Goal: Task Accomplishment & Management: Complete application form

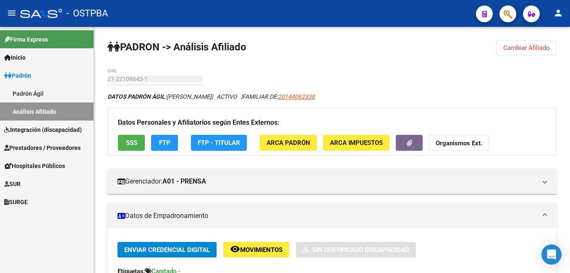
scroll to position [252, 0]
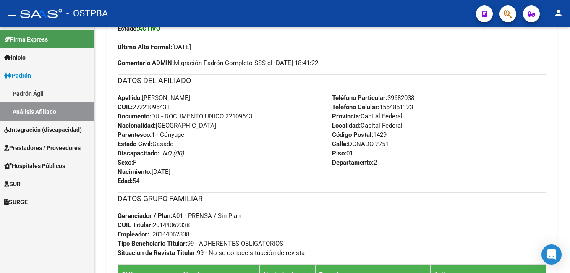
click at [27, 95] on link "Padrón Ágil" at bounding box center [47, 93] width 94 height 18
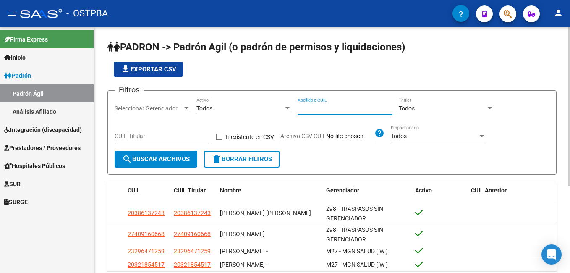
click at [319, 107] on input "Apellido o CUIL" at bounding box center [344, 108] width 95 height 7
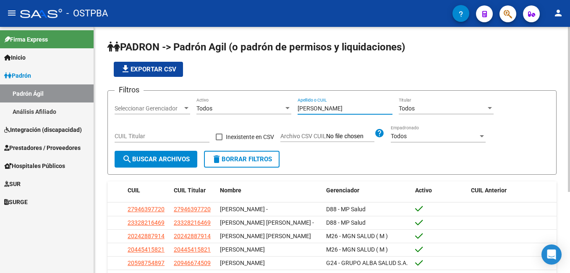
type input "[PERSON_NAME]"
click at [185, 107] on div at bounding box center [186, 108] width 4 height 2
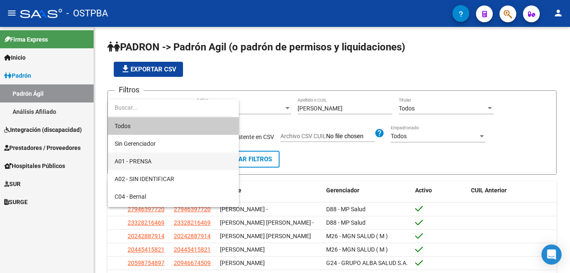
click at [155, 160] on span "A01 - PRENSA" at bounding box center [173, 161] width 117 height 18
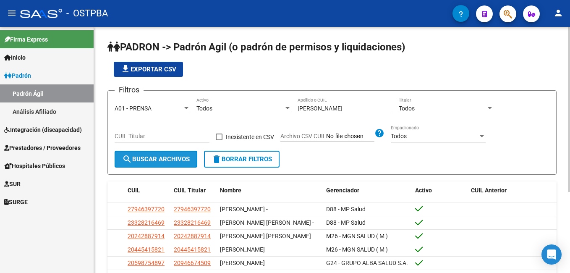
click at [152, 162] on span "search Buscar Archivos" at bounding box center [156, 159] width 68 height 8
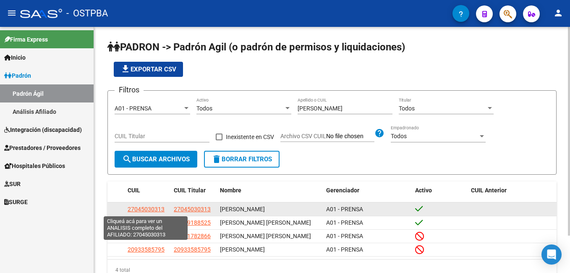
click at [154, 207] on span "27045030313" at bounding box center [146, 209] width 37 height 7
type textarea "27045030313"
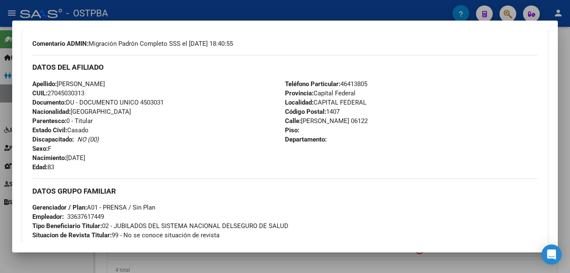
scroll to position [252, 0]
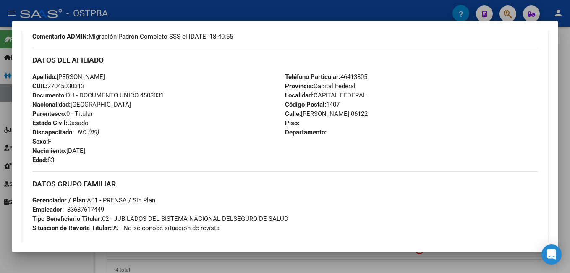
click at [221, 9] on div at bounding box center [285, 136] width 570 height 273
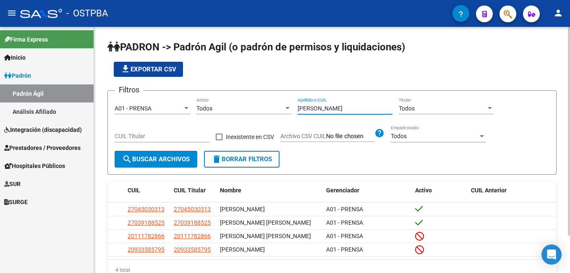
drag, startPoint x: 323, startPoint y: 109, endPoint x: 287, endPoint y: 112, distance: 36.6
click at [287, 112] on div "Filtros A01 - PRENSA Seleccionar Gerenciador Todos Activo [PERSON_NAME] Apellid…" at bounding box center [332, 123] width 435 height 53
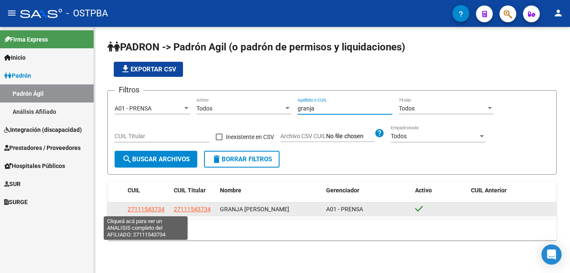
type input "granja"
click at [154, 210] on span "27111543734" at bounding box center [146, 209] width 37 height 7
type textarea "27111543734"
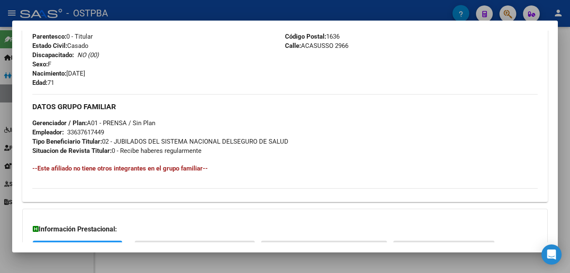
scroll to position [336, 0]
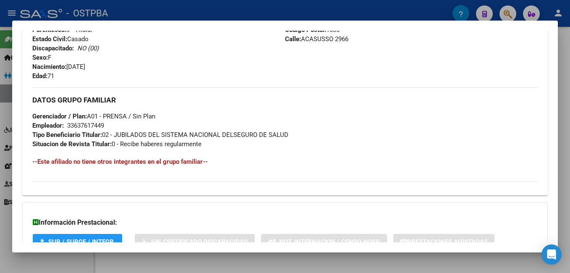
click at [223, 14] on div at bounding box center [285, 136] width 570 height 273
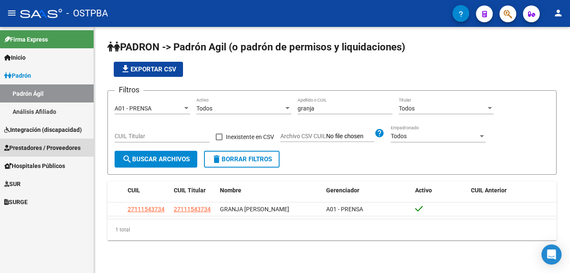
click at [32, 145] on span "Prestadores / Proveedores" at bounding box center [42, 147] width 76 height 9
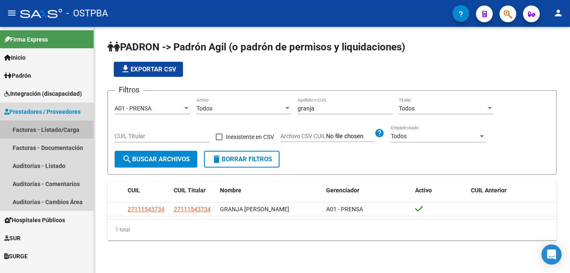
click at [26, 129] on link "Facturas - Listado/Carga" at bounding box center [47, 129] width 94 height 18
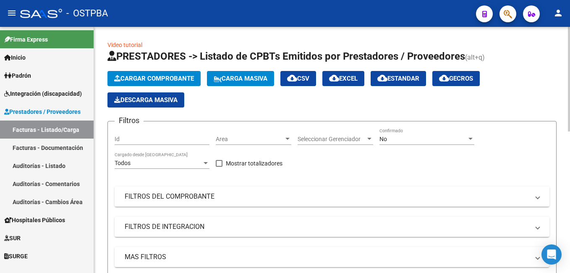
click at [180, 72] on button "Cargar Comprobante" at bounding box center [153, 78] width 93 height 15
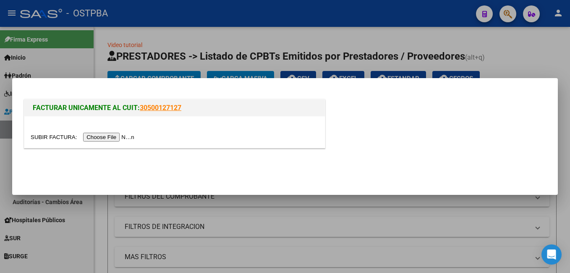
click at [107, 136] on input "file" at bounding box center [84, 137] width 106 height 9
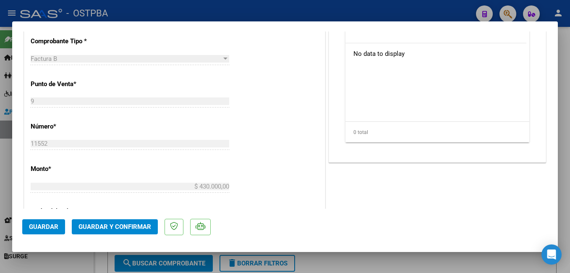
scroll to position [168, 0]
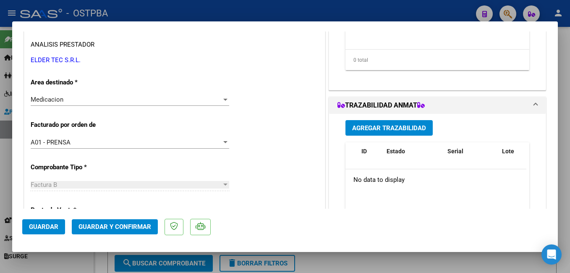
click at [221, 101] on div at bounding box center [225, 99] width 8 height 7
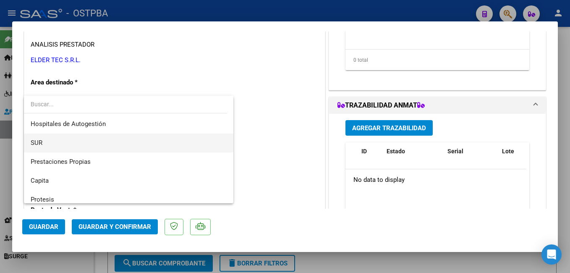
scroll to position [25, 0]
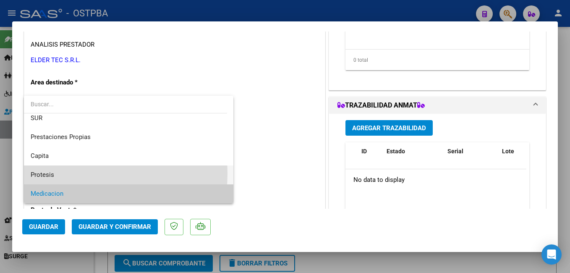
click at [60, 177] on span "Protesis" at bounding box center [129, 174] width 196 height 19
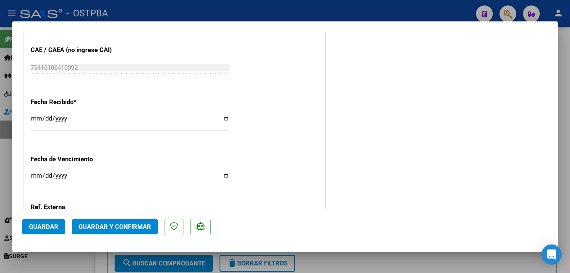
scroll to position [545, 0]
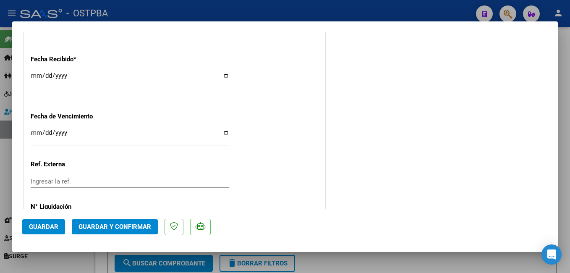
click at [222, 132] on input "Ingresar la fecha" at bounding box center [130, 135] width 198 height 13
type input "[DATE]"
click at [52, 229] on span "Guardar" at bounding box center [43, 227] width 29 height 8
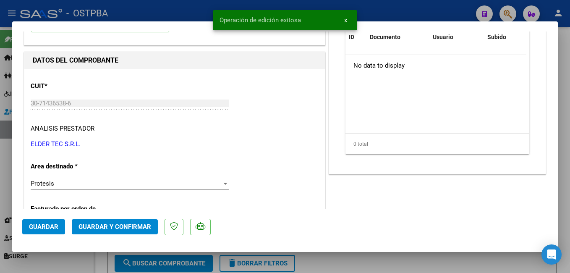
scroll to position [0, 0]
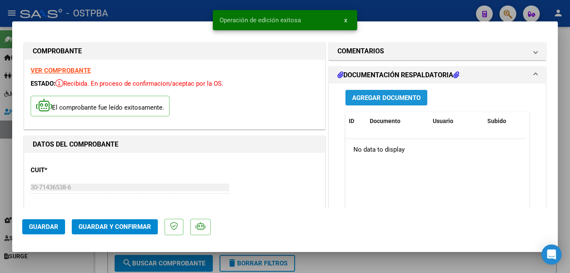
click at [394, 96] on span "Agregar Documento" at bounding box center [386, 98] width 68 height 8
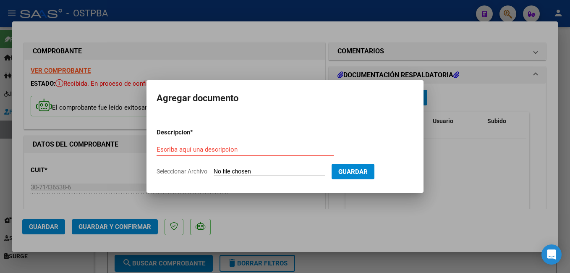
click at [182, 171] on span "Seleccionar Archivo" at bounding box center [181, 171] width 51 height 7
click at [214, 171] on input "Seleccionar Archivo" at bounding box center [269, 172] width 111 height 8
type input "C:\fakepath\Cateteres Jack_20251001_0001.pdf"
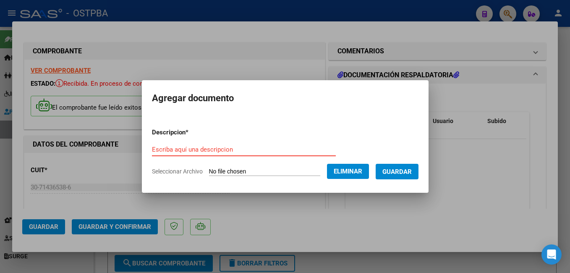
click at [229, 148] on input "Escriba aquí una descripcion" at bounding box center [244, 150] width 184 height 8
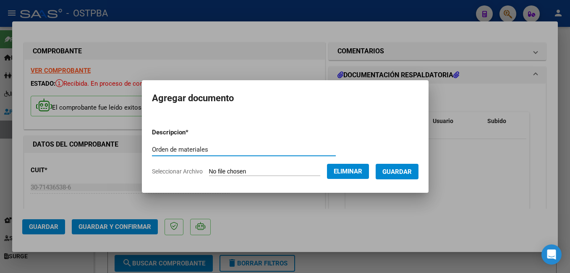
type input "Orden de materiales"
click at [410, 177] on button "Guardar" at bounding box center [396, 172] width 43 height 16
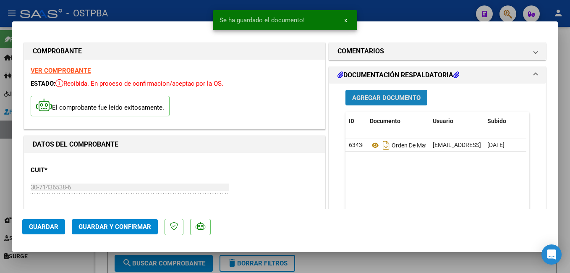
click at [391, 93] on button "Agregar Documento" at bounding box center [386, 98] width 82 height 16
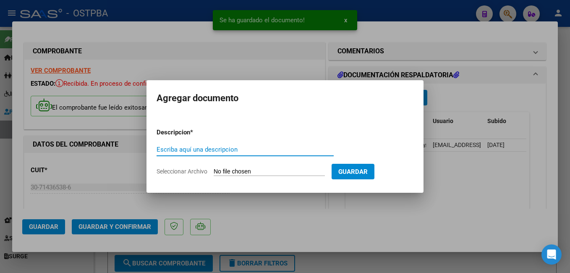
click at [178, 172] on span "Seleccionar Archivo" at bounding box center [181, 171] width 51 height 7
click at [214, 172] on input "Seleccionar Archivo" at bounding box center [269, 172] width 111 height 8
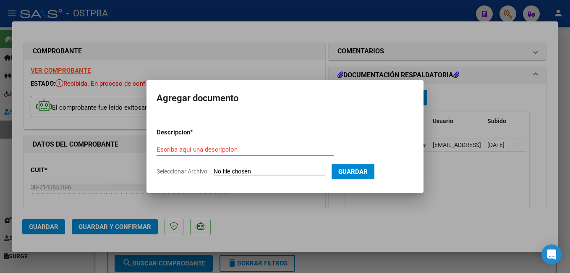
type input "C:\fakepath\Res Jack_20251001_0001.pdf"
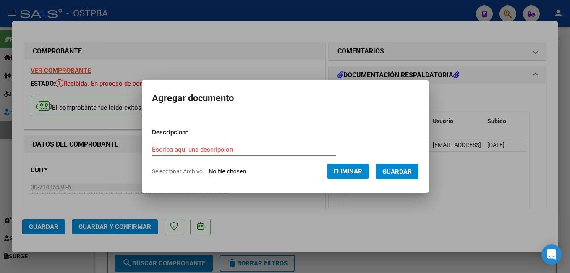
click at [232, 148] on input "Escriba aquí una descripcion" at bounding box center [244, 150] width 184 height 8
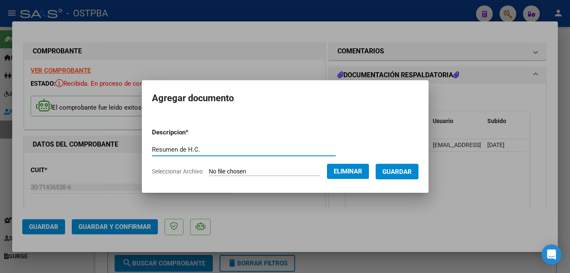
type input "Resumen de H.C."
click at [412, 171] on span "Guardar" at bounding box center [396, 172] width 29 height 8
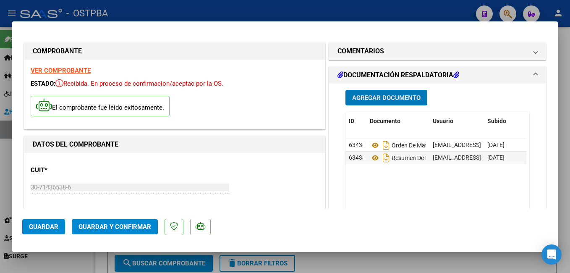
click at [120, 224] on span "Guardar y Confirmar" at bounding box center [114, 227] width 73 height 8
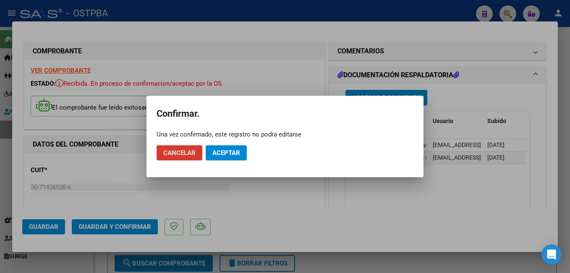
click at [236, 152] on span "Aceptar" at bounding box center [226, 153] width 28 height 8
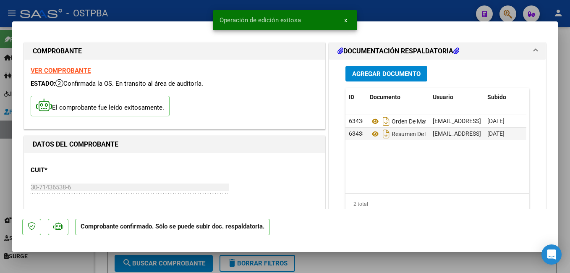
click at [182, 5] on div at bounding box center [285, 136] width 570 height 273
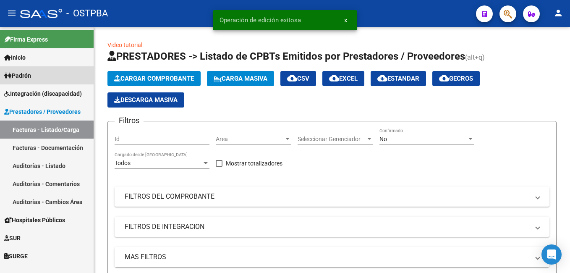
click at [31, 76] on span "Padrón" at bounding box center [17, 75] width 27 height 9
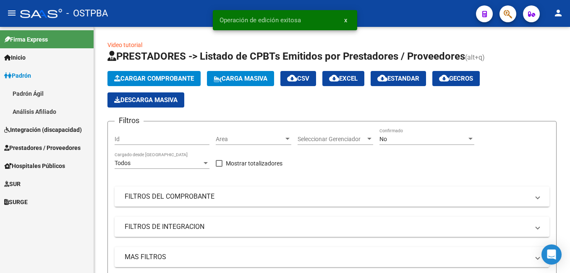
click at [37, 94] on link "Padrón Ágil" at bounding box center [47, 93] width 94 height 18
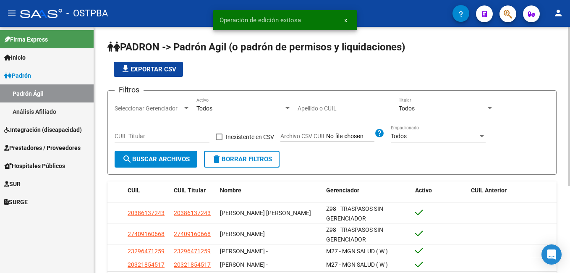
click at [312, 111] on input "Apellido o CUIL" at bounding box center [344, 108] width 95 height 7
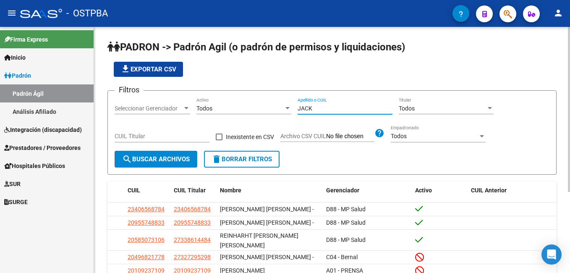
type input "JACK"
click at [186, 109] on div at bounding box center [186, 108] width 4 height 2
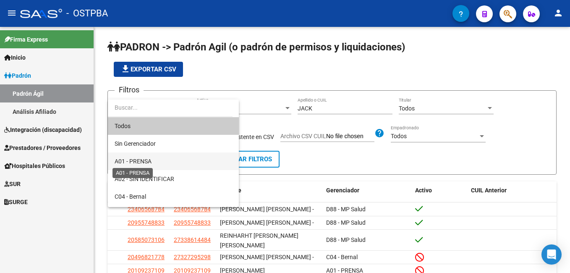
click at [141, 162] on span "A01 - PRENSA" at bounding box center [133, 161] width 37 height 7
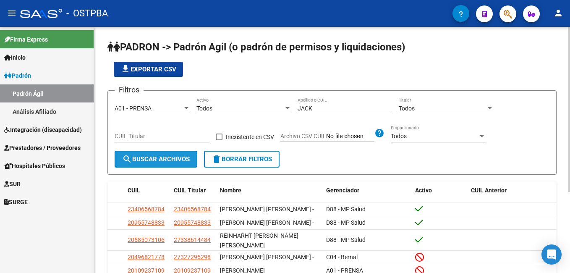
click at [159, 161] on span "search Buscar Archivos" at bounding box center [156, 159] width 68 height 8
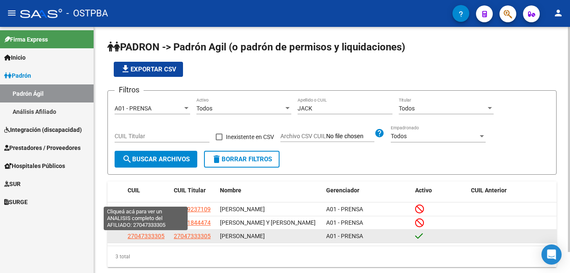
drag, startPoint x: 127, startPoint y: 239, endPoint x: 164, endPoint y: 239, distance: 36.5
click at [164, 239] on datatable-body-cell "27047333305" at bounding box center [147, 235] width 46 height 13
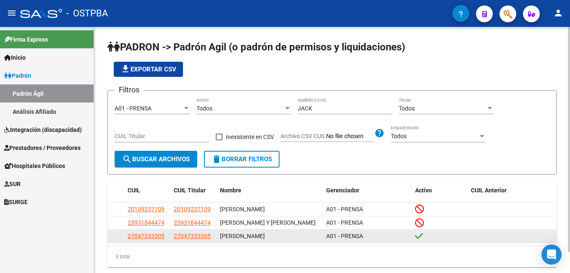
drag, startPoint x: 164, startPoint y: 239, endPoint x: 148, endPoint y: 236, distance: 15.8
copy span "27047333305"
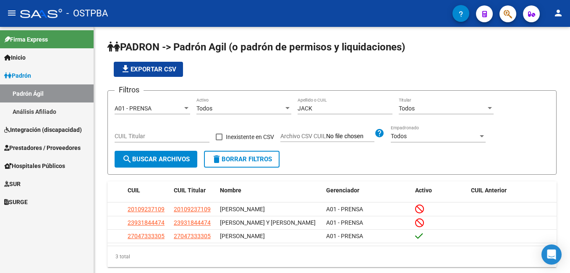
click at [33, 150] on span "Prestadores / Proveedores" at bounding box center [42, 147] width 76 height 9
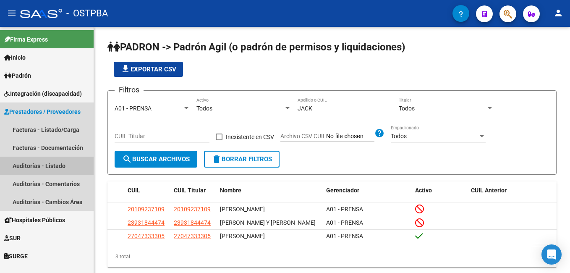
click at [30, 167] on link "Auditorías - Listado" at bounding box center [47, 165] width 94 height 18
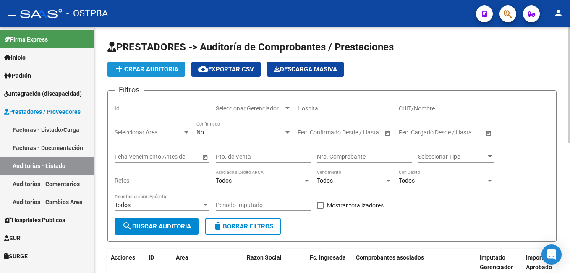
click at [138, 68] on span "add Crear Auditoría" at bounding box center [146, 69] width 64 height 8
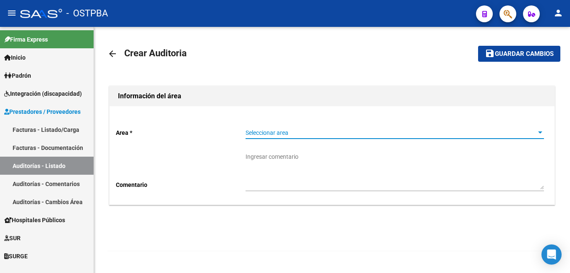
click at [540, 131] on div at bounding box center [540, 132] width 4 height 2
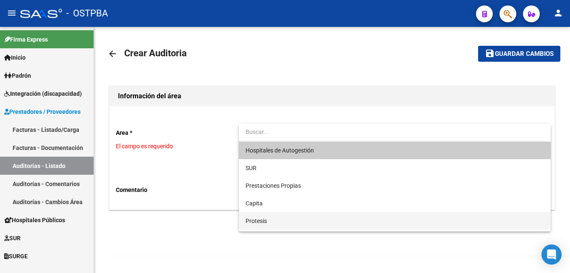
click at [275, 221] on span "Protesis" at bounding box center [394, 221] width 298 height 18
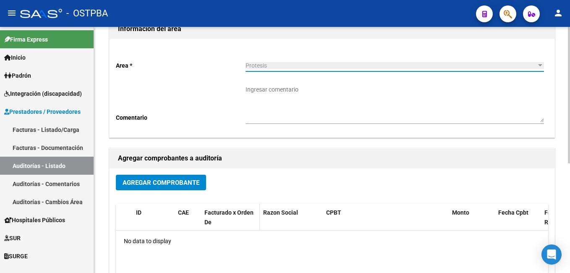
scroll to position [84, 0]
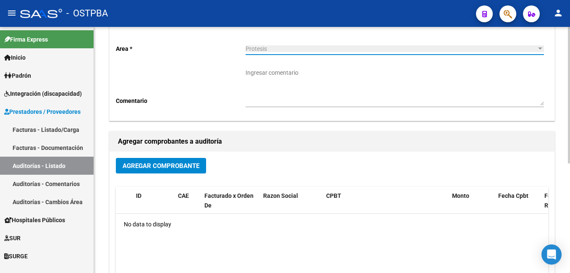
click at [195, 164] on span "Agregar Comprobante" at bounding box center [160, 166] width 77 height 8
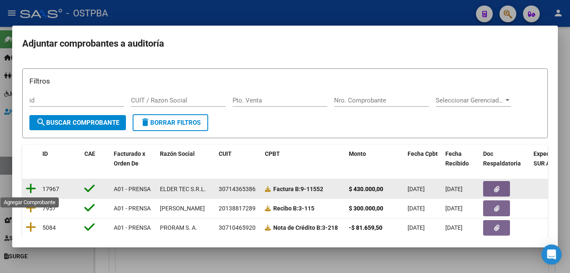
click at [31, 190] on icon at bounding box center [31, 188] width 10 height 12
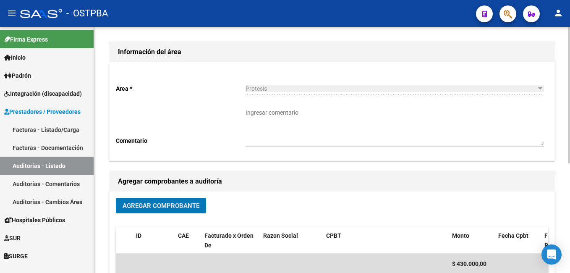
scroll to position [0, 0]
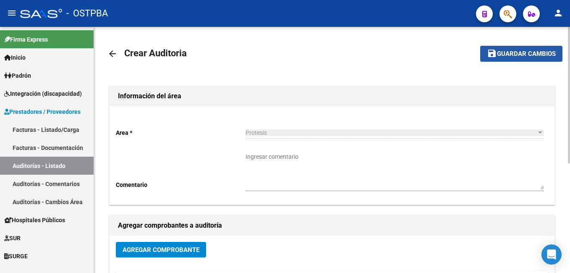
click at [520, 53] on span "Guardar cambios" at bounding box center [526, 54] width 59 height 8
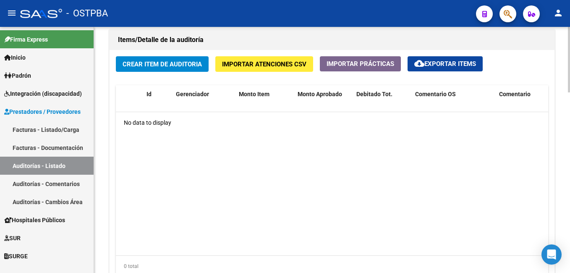
scroll to position [503, 0]
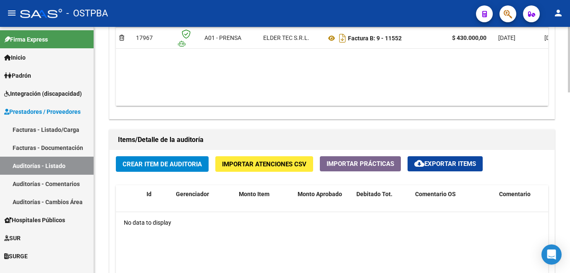
click at [181, 164] on span "Crear Item de Auditoria" at bounding box center [161, 164] width 79 height 8
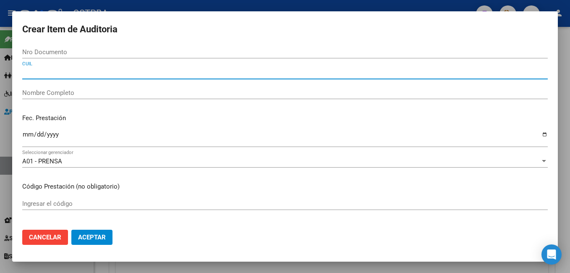
click at [91, 74] on input "CUIL" at bounding box center [284, 73] width 525 height 8
paste input "27047333305"
type input "27047333305"
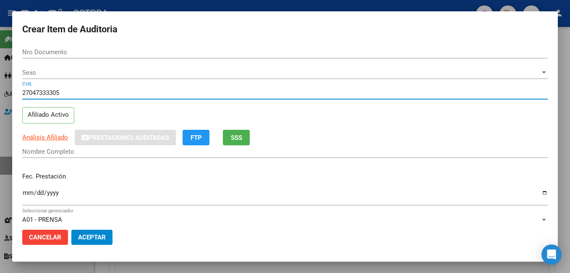
type input "04733330"
type input "[PERSON_NAME]"
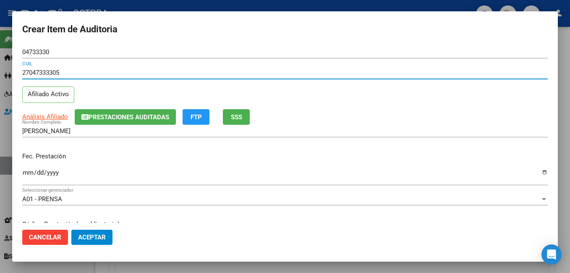
type input "27047333305"
click at [538, 173] on input "Ingresar la fecha" at bounding box center [284, 175] width 525 height 13
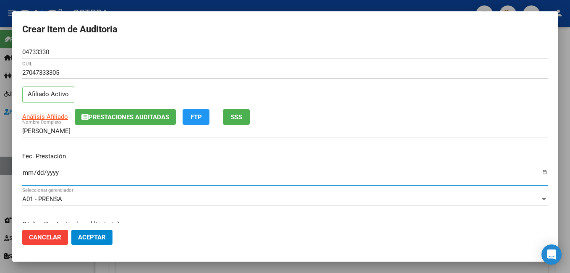
type input "[DATE]"
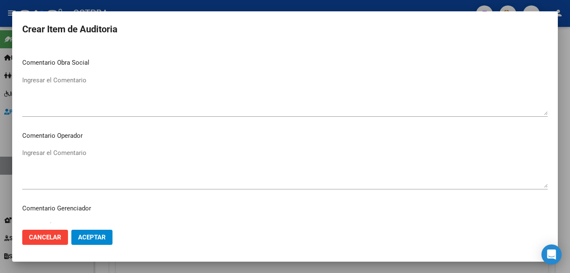
scroll to position [378, 0]
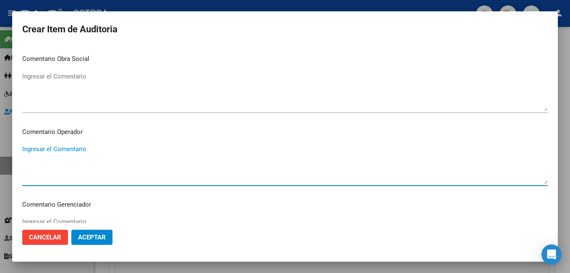
click at [96, 147] on textarea "Ingresar el Comentario" at bounding box center [284, 163] width 525 height 39
type textarea "f"
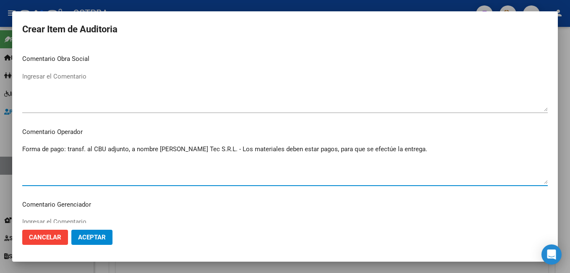
type textarea "Forma de pago: transf. al CBU adjunto, a nombre [PERSON_NAME] Tec S.R.L. - Los …"
click at [103, 242] on button "Aceptar" at bounding box center [91, 236] width 41 height 15
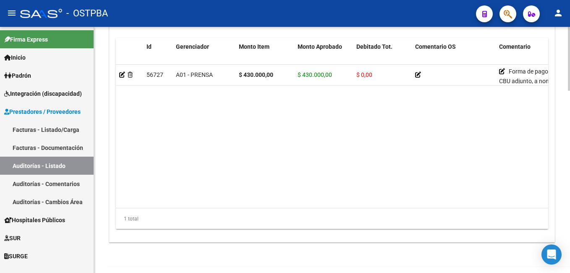
scroll to position [702, 0]
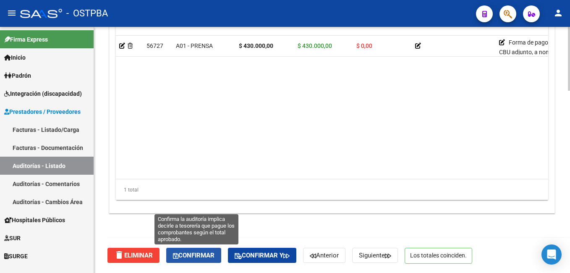
click at [201, 256] on span "Confirmar" at bounding box center [194, 255] width 42 height 8
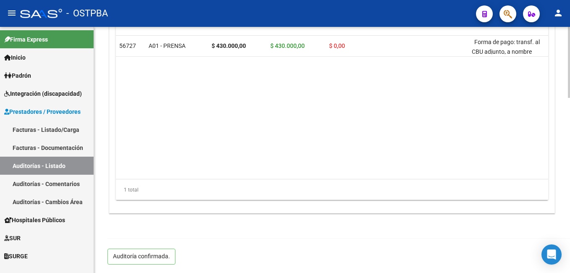
scroll to position [607, 0]
type input "202510"
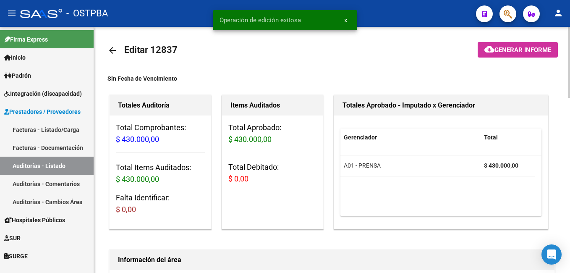
scroll to position [0, 0]
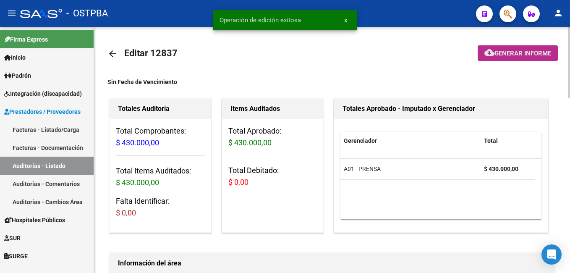
click at [535, 52] on span "Generar informe" at bounding box center [522, 53] width 57 height 8
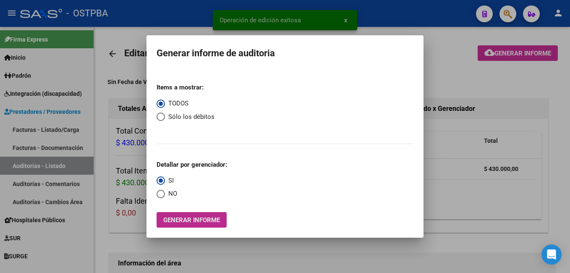
click at [195, 222] on span "Generar informe" at bounding box center [191, 220] width 57 height 8
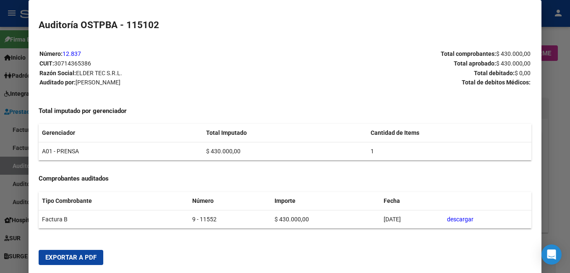
click at [72, 258] on span "Exportar a PDF" at bounding box center [70, 257] width 51 height 8
click at [562, 121] on div at bounding box center [285, 136] width 570 height 273
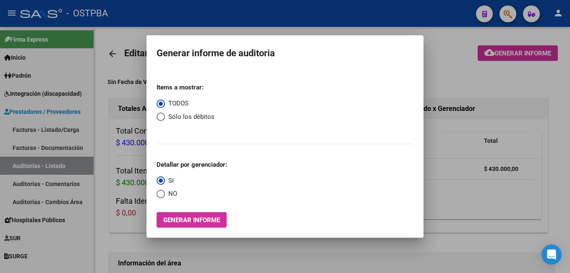
click at [50, 130] on div at bounding box center [285, 136] width 570 height 273
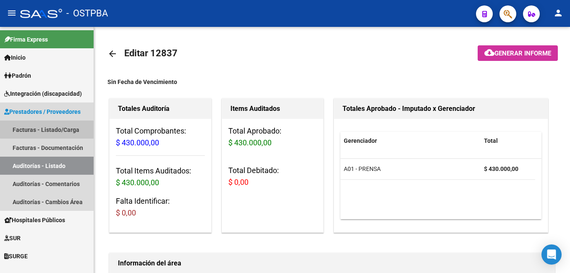
click at [47, 127] on link "Facturas - Listado/Carga" at bounding box center [47, 129] width 94 height 18
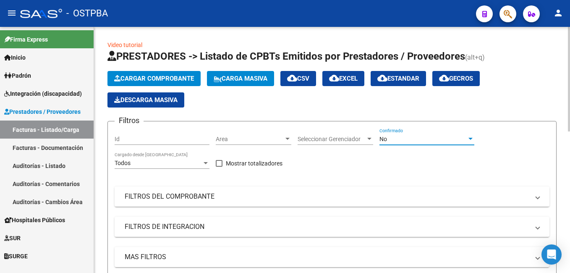
click at [471, 140] on div at bounding box center [470, 138] width 8 height 7
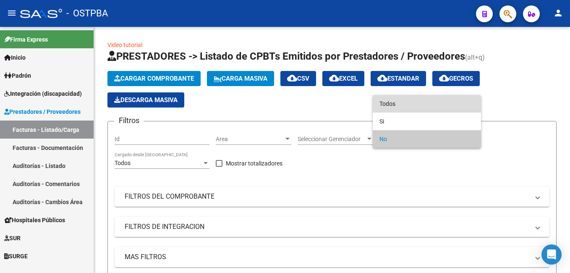
click at [403, 104] on span "Todos" at bounding box center [426, 104] width 95 height 18
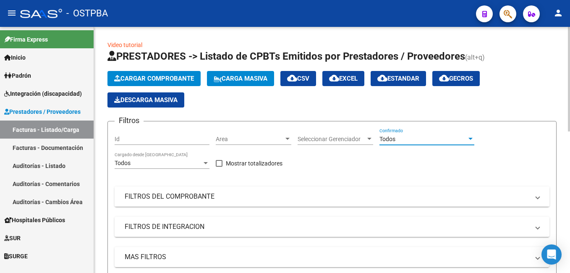
click at [537, 196] on span at bounding box center [537, 196] width 3 height 9
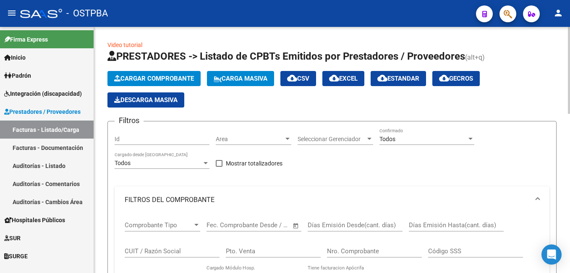
click at [369, 247] on input "Nro. Comprobante" at bounding box center [374, 251] width 95 height 8
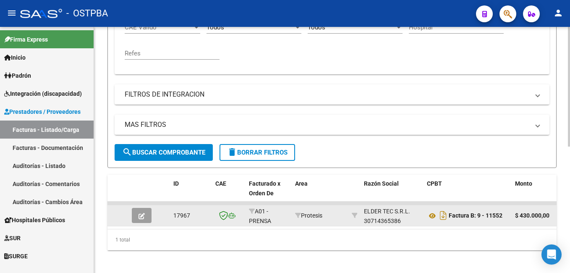
scroll to position [260, 0]
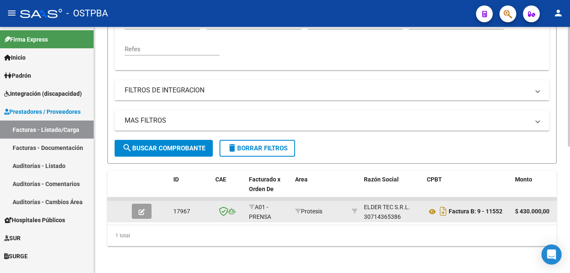
type input "11552"
click at [144, 208] on icon "button" at bounding box center [141, 211] width 6 height 6
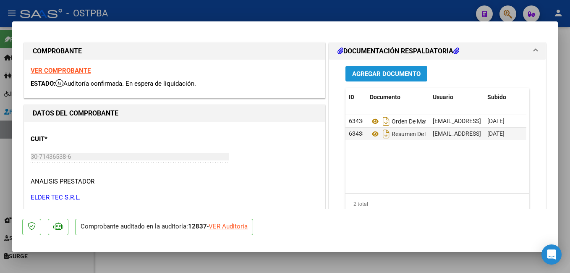
click at [372, 74] on span "Agregar Documento" at bounding box center [386, 74] width 68 height 8
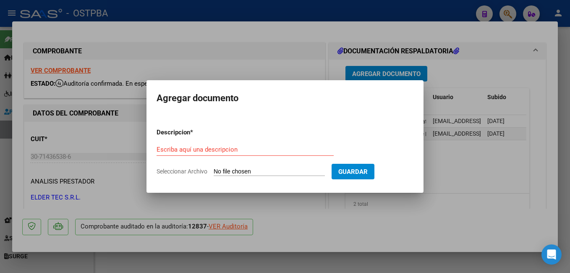
click at [177, 170] on span "Seleccionar Archivo" at bounding box center [181, 171] width 51 height 7
click at [214, 170] on input "Seleccionar Archivo" at bounding box center [269, 172] width 111 height 8
type input "C:\fakepath\[PERSON_NAME] SRL CBU.PDF"
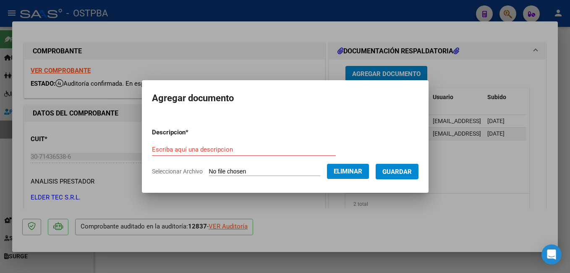
click at [227, 152] on input "Escriba aquí una descripcion" at bounding box center [244, 150] width 184 height 8
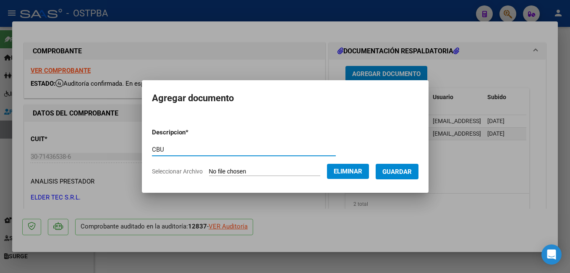
type input "CBU"
click at [411, 169] on span "Guardar" at bounding box center [396, 172] width 29 height 8
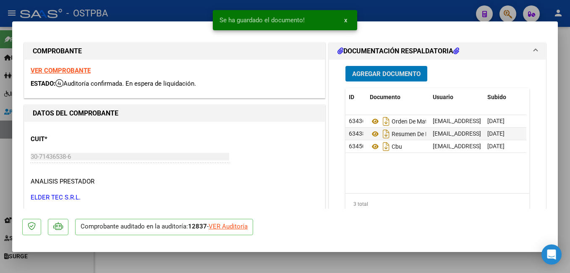
click at [127, 8] on div at bounding box center [285, 136] width 570 height 273
type input "$ 0,00"
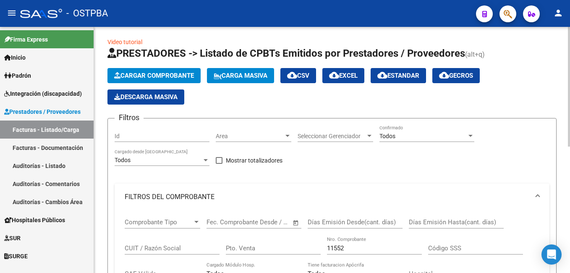
scroll to position [0, 0]
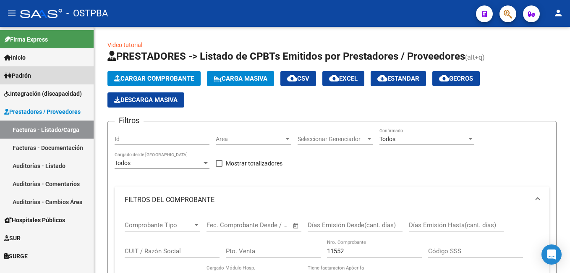
click at [30, 72] on span "Padrón" at bounding box center [17, 75] width 27 height 9
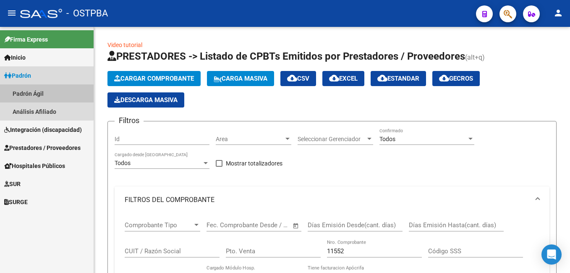
click at [32, 89] on link "Padrón Ágil" at bounding box center [47, 93] width 94 height 18
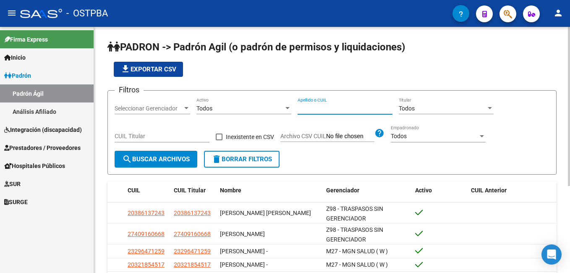
click at [348, 107] on input "Apellido o CUIL" at bounding box center [344, 108] width 95 height 7
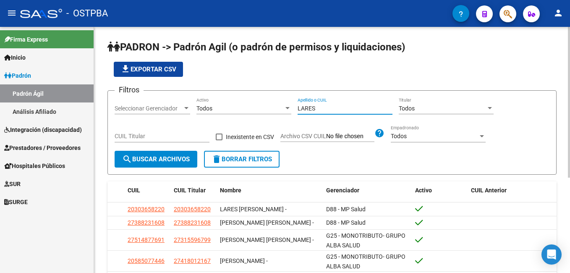
type input "LARES"
click at [187, 107] on div at bounding box center [186, 108] width 4 height 2
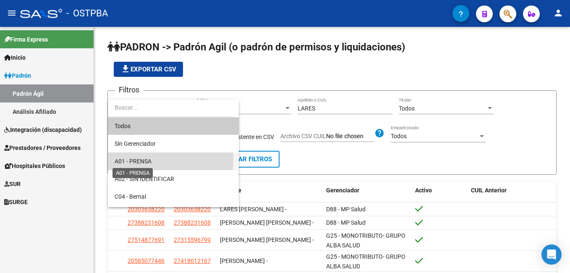
click at [144, 159] on span "A01 - PRENSA" at bounding box center [133, 161] width 37 height 7
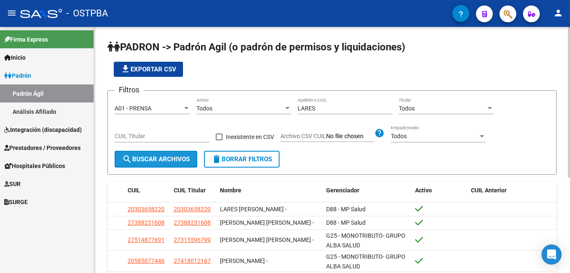
click at [141, 162] on span "search Buscar Archivos" at bounding box center [156, 159] width 68 height 8
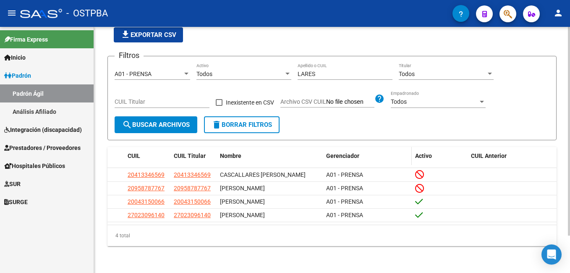
scroll to position [44, 0]
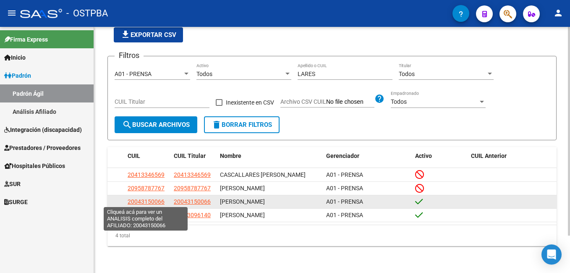
click at [142, 199] on span "20043150066" at bounding box center [146, 201] width 37 height 7
type textarea "20043150066"
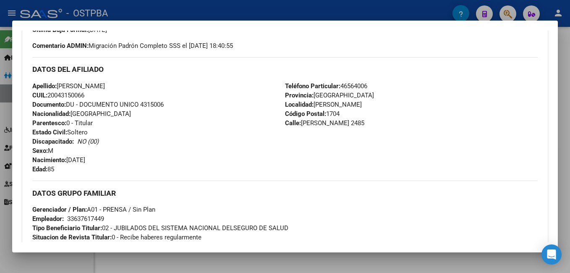
scroll to position [294, 0]
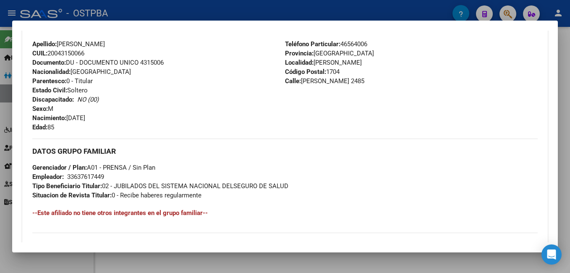
click at [225, 10] on div at bounding box center [285, 136] width 570 height 273
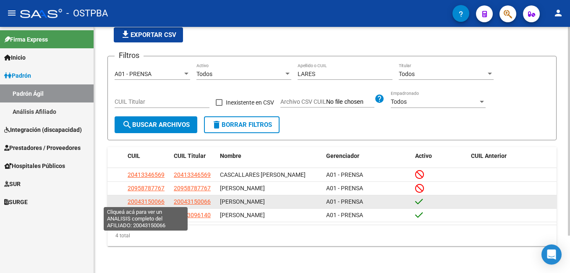
click at [141, 200] on span "20043150066" at bounding box center [146, 201] width 37 height 7
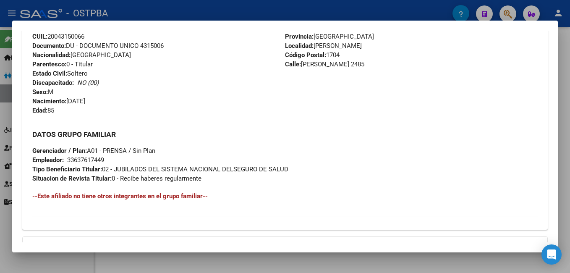
scroll to position [336, 0]
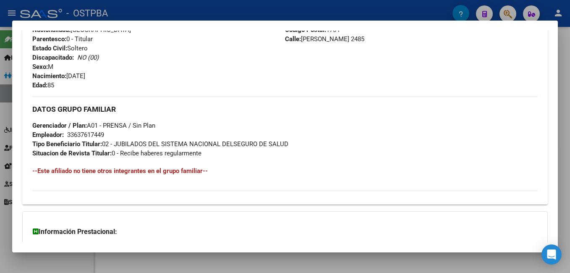
click at [166, 8] on div at bounding box center [285, 136] width 570 height 273
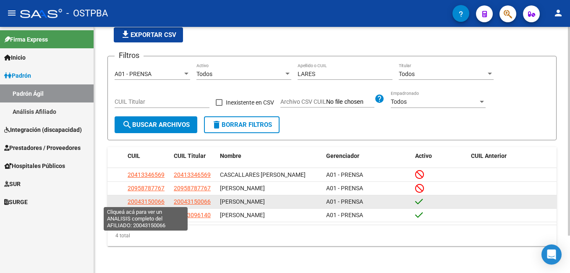
click at [150, 201] on span "20043150066" at bounding box center [146, 201] width 37 height 7
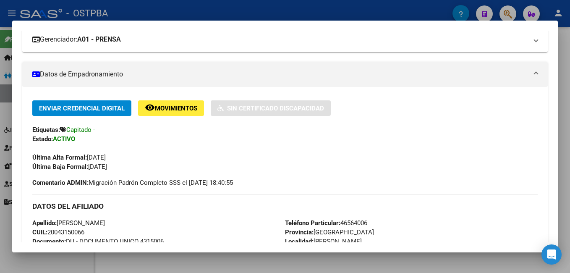
scroll to position [126, 0]
